Goal: Check status: Check status

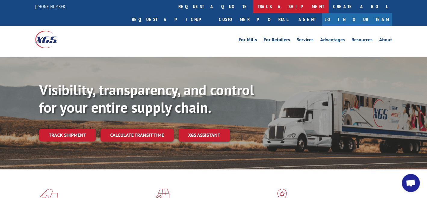
click at [253, 8] on link "track a shipment" at bounding box center [290, 6] width 75 height 13
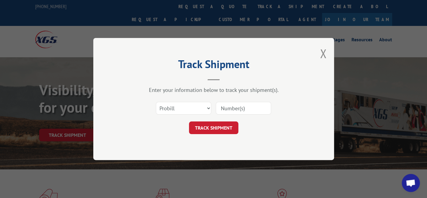
click at [187, 103] on div "Select category... Probill BOL PO" at bounding box center [183, 108] width 55 height 14
click at [185, 109] on select "Select category... Probill BOL PO" at bounding box center [183, 108] width 55 height 13
select select "po"
click at [156, 102] on select "Select category... Probill BOL PO" at bounding box center [183, 108] width 55 height 13
click at [232, 111] on input at bounding box center [243, 108] width 55 height 13
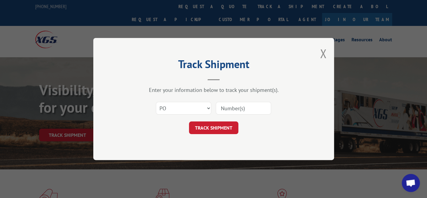
paste input "17633549"
type input "17633549"
click at [220, 130] on button "TRACK SHIPMENT" at bounding box center [213, 127] width 49 height 13
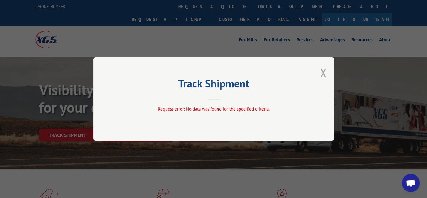
click at [325, 77] on button "Close modal" at bounding box center [323, 73] width 7 height 16
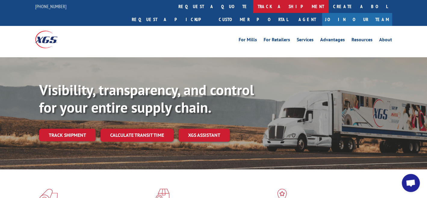
click at [253, 11] on link "track a shipment" at bounding box center [290, 6] width 75 height 13
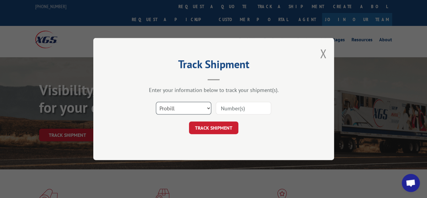
click at [180, 107] on select "Select category... Probill BOL PO" at bounding box center [183, 108] width 55 height 13
select select "po"
click at [156, 102] on select "Select category... Probill BOL PO" at bounding box center [183, 108] width 55 height 13
click at [246, 104] on input at bounding box center [243, 108] width 55 height 13
paste input "17633549"
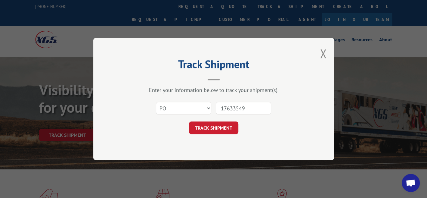
type input "17633549"
click at [205, 137] on div "Track Shipment Enter your information below to track your shipment(s). Select c…" at bounding box center [213, 99] width 241 height 122
click at [208, 129] on button "TRACK SHIPMENT" at bounding box center [213, 127] width 49 height 13
